Goal: Task Accomplishment & Management: Use online tool/utility

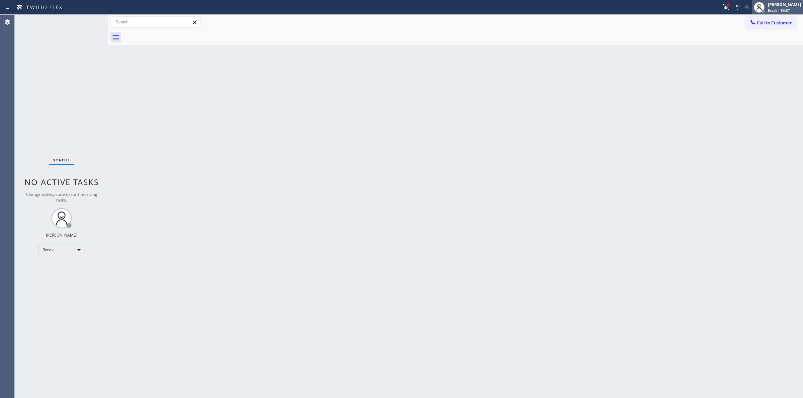
click at [785, 7] on div "[PERSON_NAME]" at bounding box center [784, 5] width 33 height 6
click at [765, 44] on button "Unavailable" at bounding box center [769, 44] width 67 height 9
click at [780, 23] on span "Call to Customer" at bounding box center [773, 23] width 35 height 6
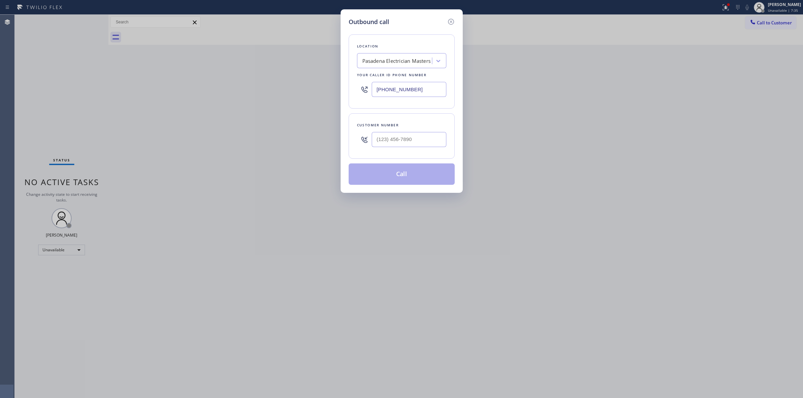
drag, startPoint x: 447, startPoint y: 51, endPoint x: 408, endPoint y: 63, distance: 40.3
click at [437, 54] on div "Location [GEOGRAPHIC_DATA] Electrician Masters Your caller id phone number [PHO…" at bounding box center [401, 71] width 106 height 74
paste input "Elite Sub-Zero Appliance Repair"
type input "Elite Sub-Zero Appliance Repair"
click at [408, 63] on input "Elite Sub-Zero Appliance Repair" at bounding box center [382, 61] width 72 height 6
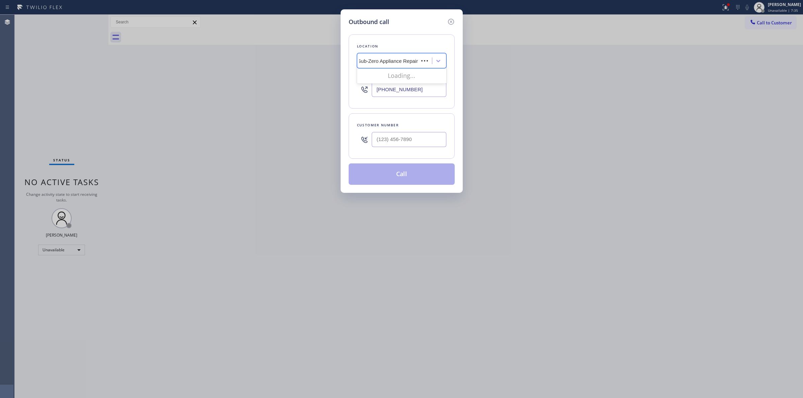
click at [408, 63] on input "Elite Sub-Zero Appliance Repair" at bounding box center [382, 61] width 72 height 6
paste input "text"
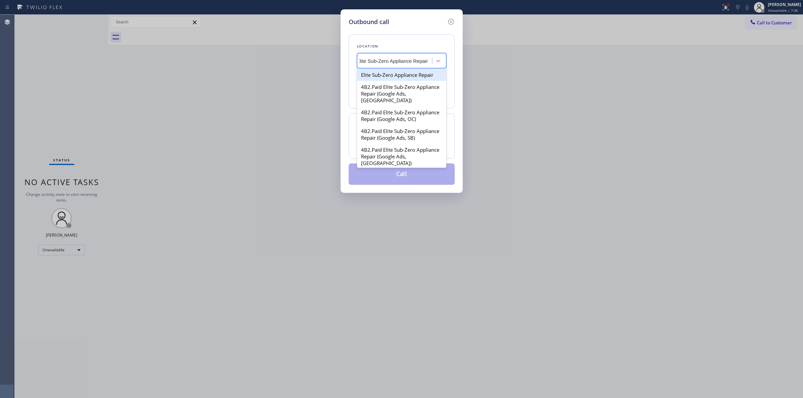
click at [408, 63] on input "Elite Sub-Zero Appliance Repair" at bounding box center [392, 61] width 72 height 6
click at [395, 80] on div "Elite Sub-Zero Appliance Repair" at bounding box center [401, 75] width 89 height 12
type input "[PHONE_NUMBER]"
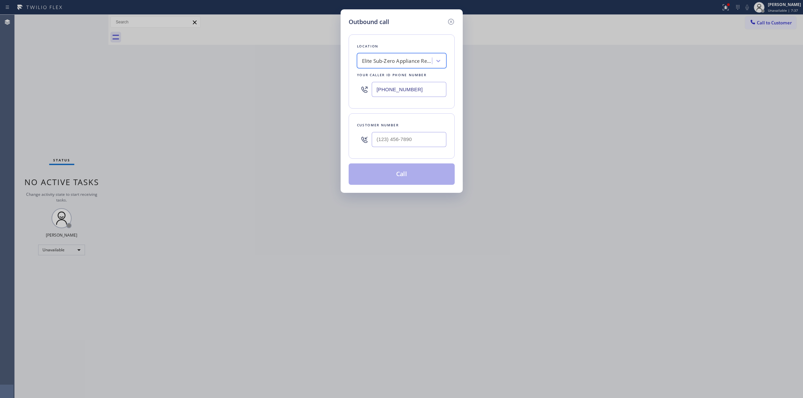
click at [397, 91] on input "[PHONE_NUMBER]" at bounding box center [409, 89] width 75 height 15
